Goal: Task Accomplishment & Management: Complete application form

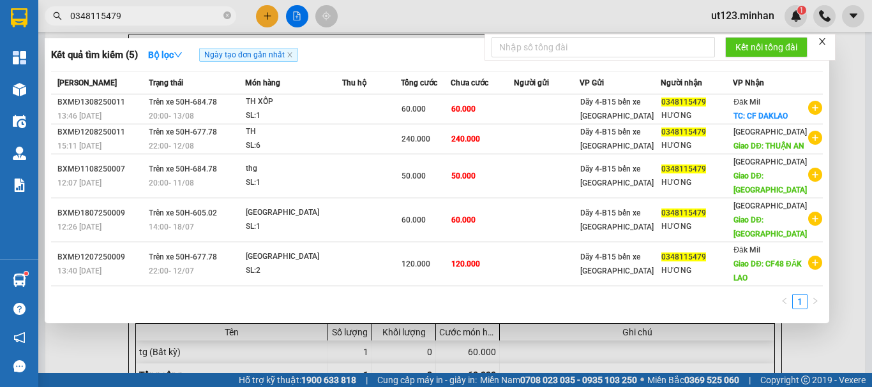
type input "0348115479"
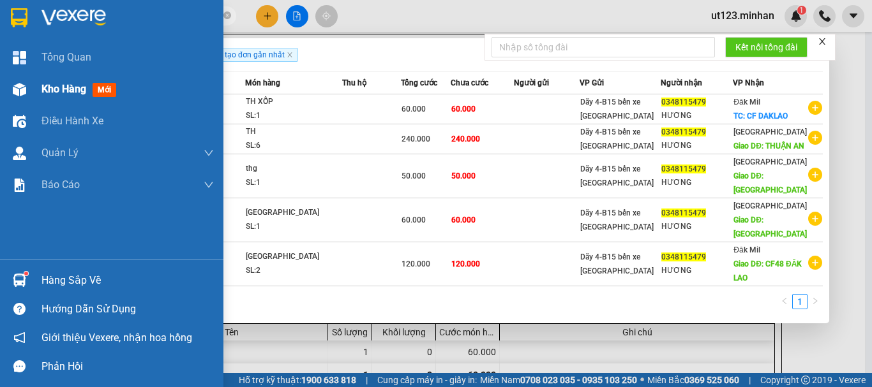
click at [29, 87] on div at bounding box center [19, 89] width 22 height 22
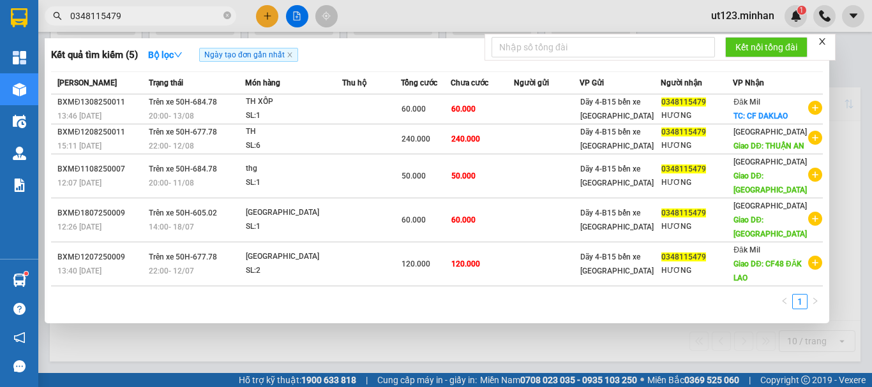
scroll to position [93, 0]
click at [384, 20] on div at bounding box center [436, 193] width 872 height 387
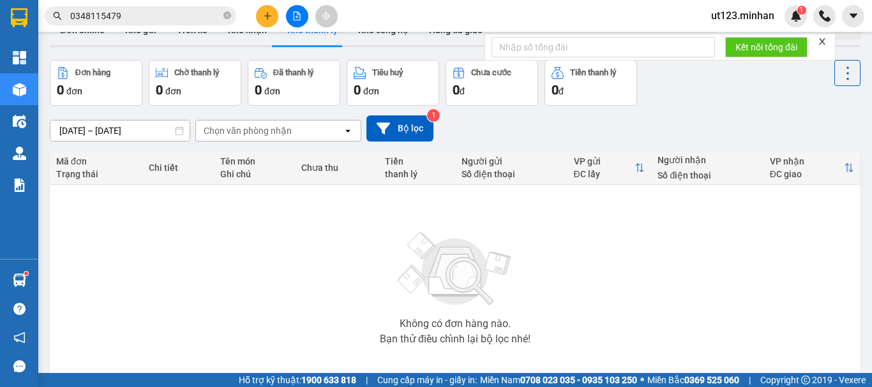
scroll to position [0, 0]
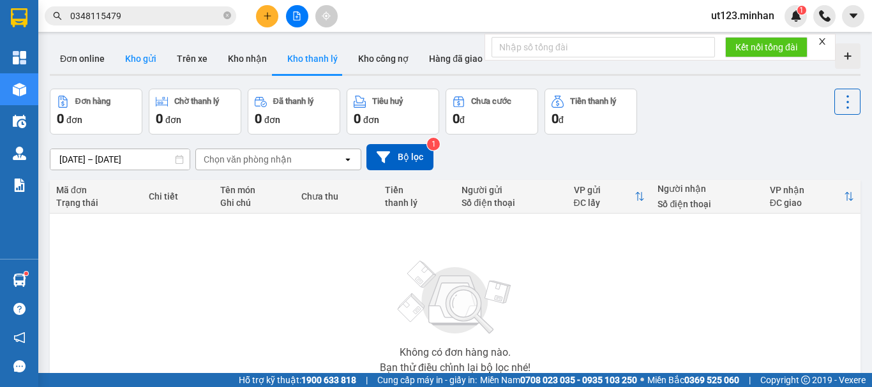
click at [137, 57] on button "Kho gửi" at bounding box center [141, 58] width 52 height 31
type input "[DATE] – [DATE]"
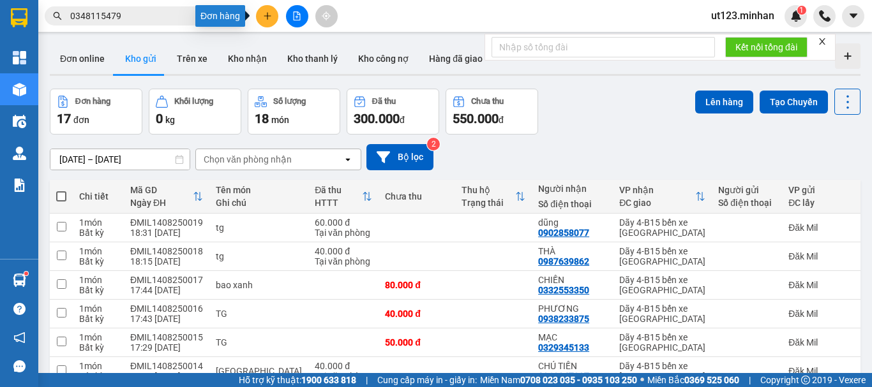
drag, startPoint x: 262, startPoint y: 17, endPoint x: 285, endPoint y: 25, distance: 24.4
click at [264, 17] on button at bounding box center [267, 16] width 22 height 22
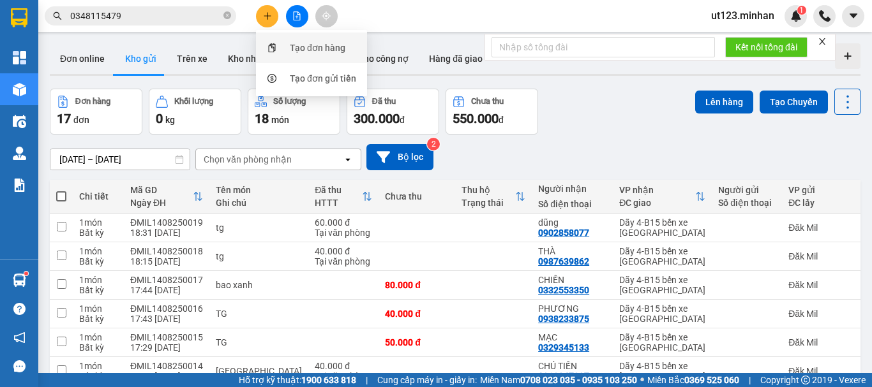
click at [299, 45] on div "Tạo đơn hàng" at bounding box center [318, 48] width 56 height 14
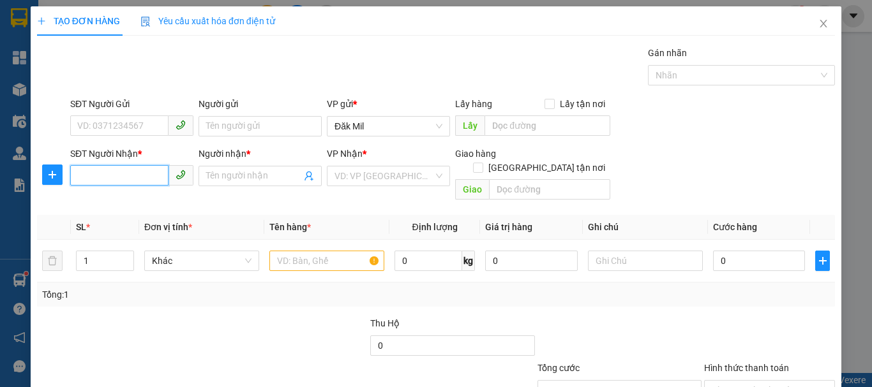
click at [132, 178] on input "SĐT Người Nhận *" at bounding box center [119, 175] width 98 height 20
type input "0907001544"
click at [145, 204] on div "0907001544 - LY" at bounding box center [130, 202] width 107 height 14
type input "LY"
checkbox input "true"
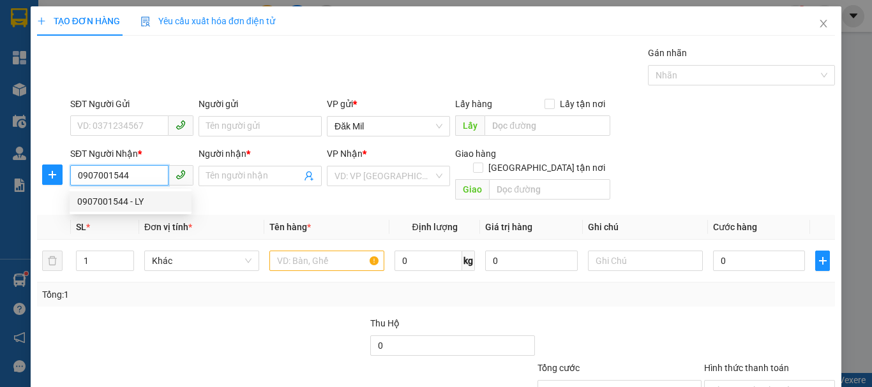
type input "GIAO"
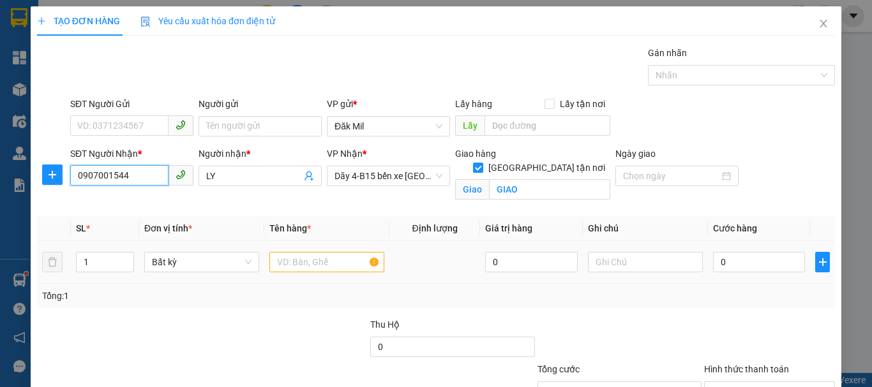
type input "0907001544"
click at [341, 260] on input "text" at bounding box center [326, 262] width 115 height 20
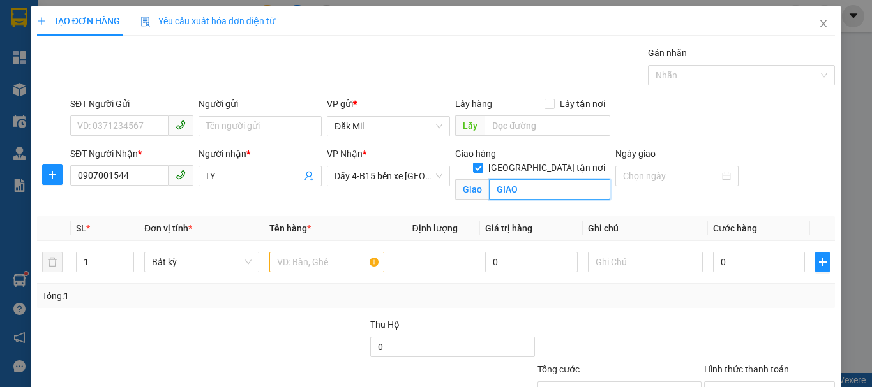
click at [521, 179] on input "GIAO" at bounding box center [549, 189] width 121 height 20
click at [482, 163] on input "[GEOGRAPHIC_DATA] tận nơi" at bounding box center [477, 167] width 9 height 9
checkbox input "false"
click at [537, 179] on input "GIAO" at bounding box center [549, 189] width 121 height 20
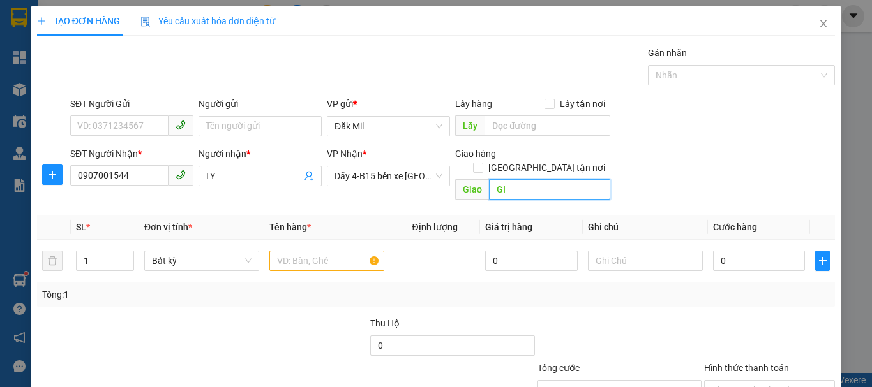
type input "G"
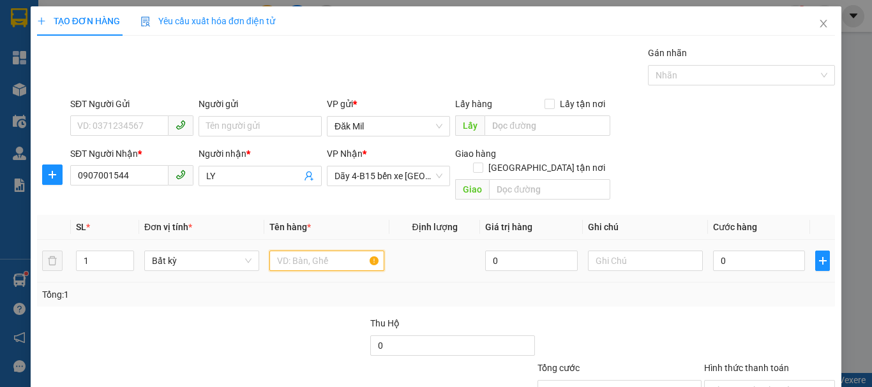
click at [295, 251] on input "text" at bounding box center [326, 261] width 115 height 20
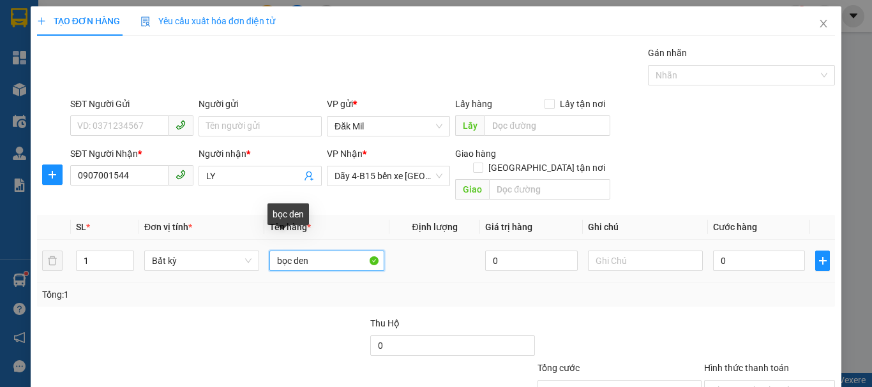
click at [309, 251] on input "bọc den" at bounding box center [326, 261] width 115 height 20
type input "bọc đen"
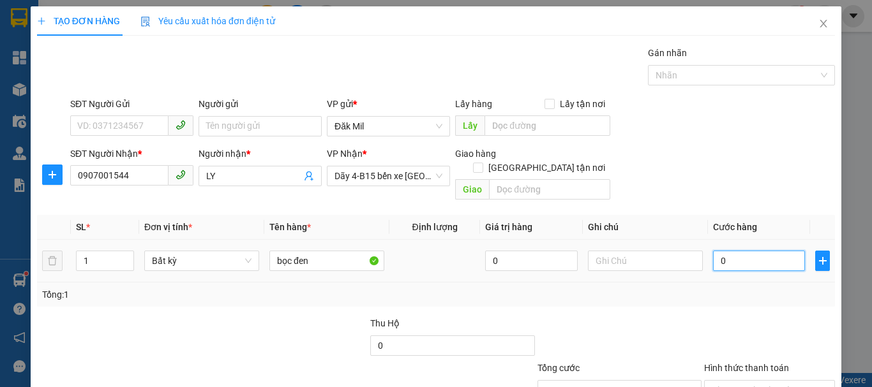
click at [746, 251] on input "0" at bounding box center [759, 261] width 92 height 20
type input "5"
type input "50"
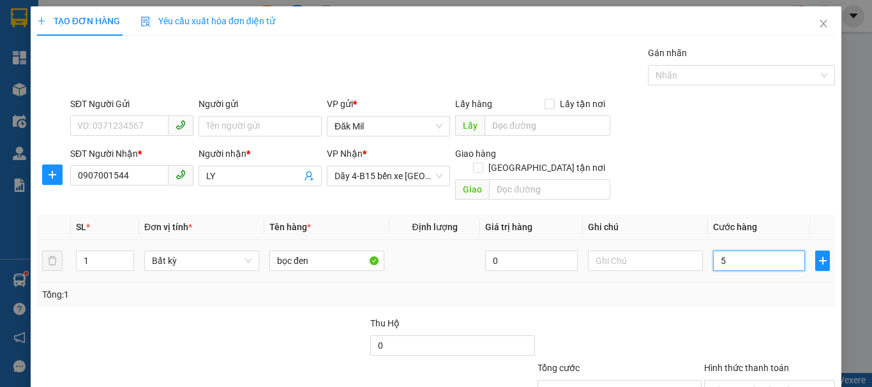
type input "50"
type input "50.000"
click at [755, 381] on input "Hình thức thanh toán" at bounding box center [764, 390] width 107 height 19
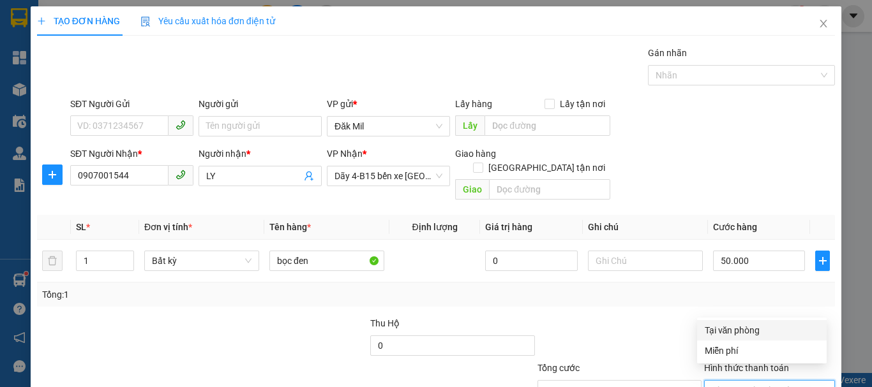
scroll to position [64, 0]
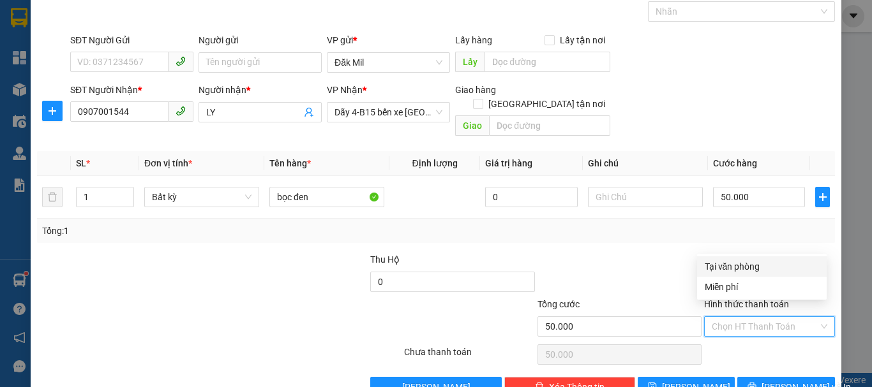
click at [756, 266] on div "Tại văn phòng" at bounding box center [761, 267] width 114 height 14
type input "0"
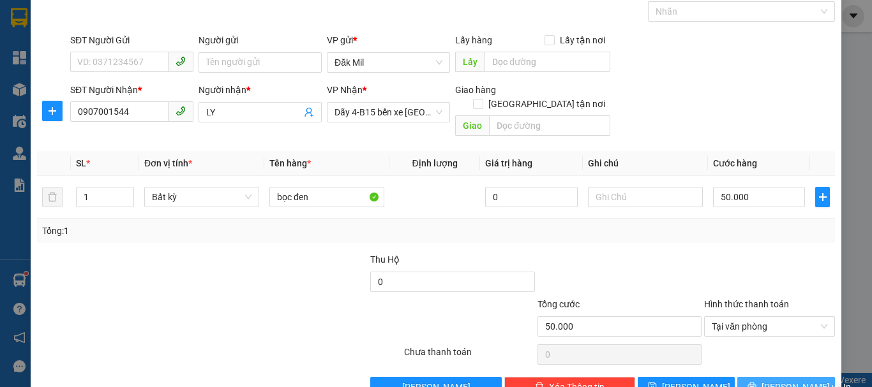
click at [776, 380] on span "[PERSON_NAME] và In" at bounding box center [805, 387] width 89 height 14
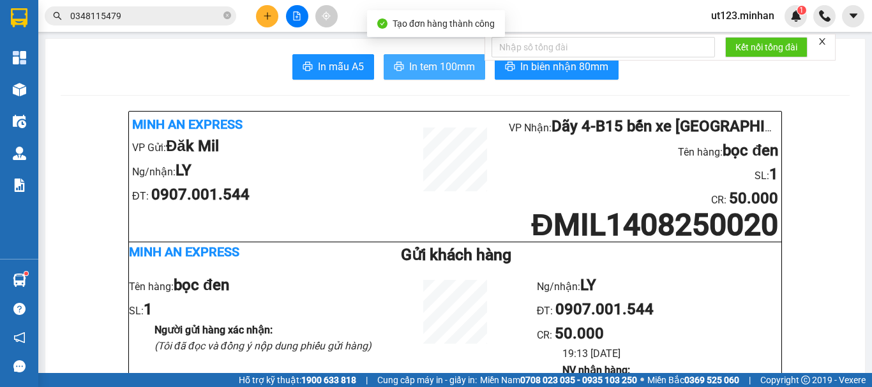
click at [433, 66] on span "In tem 100mm" at bounding box center [442, 67] width 66 height 16
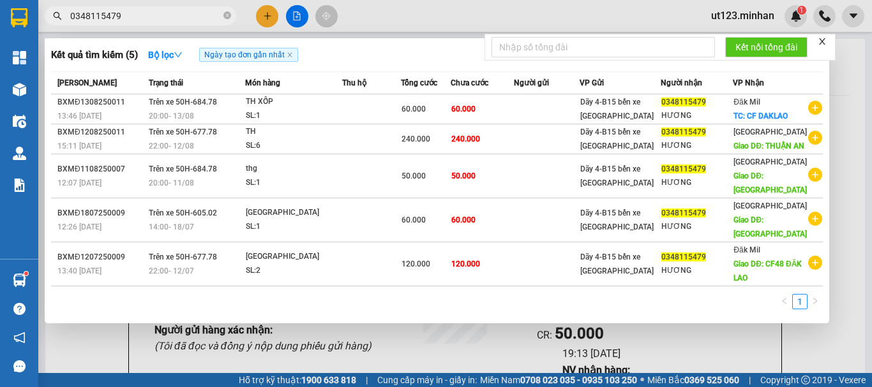
click at [162, 13] on input "0348115479" at bounding box center [145, 16] width 151 height 14
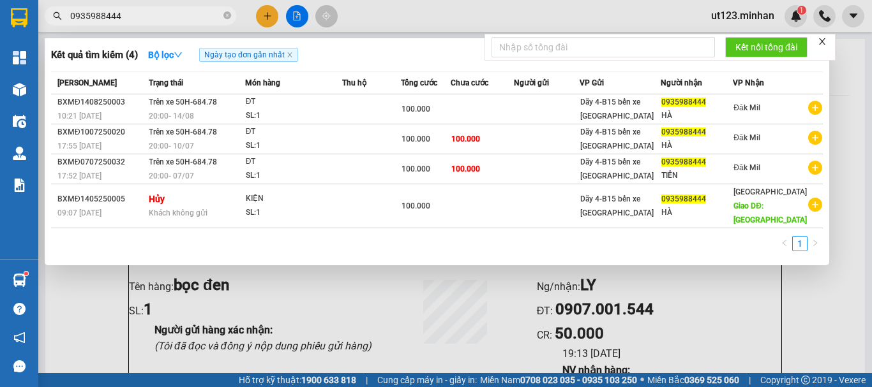
type input "0935988444"
